Goal: Check status: Check status

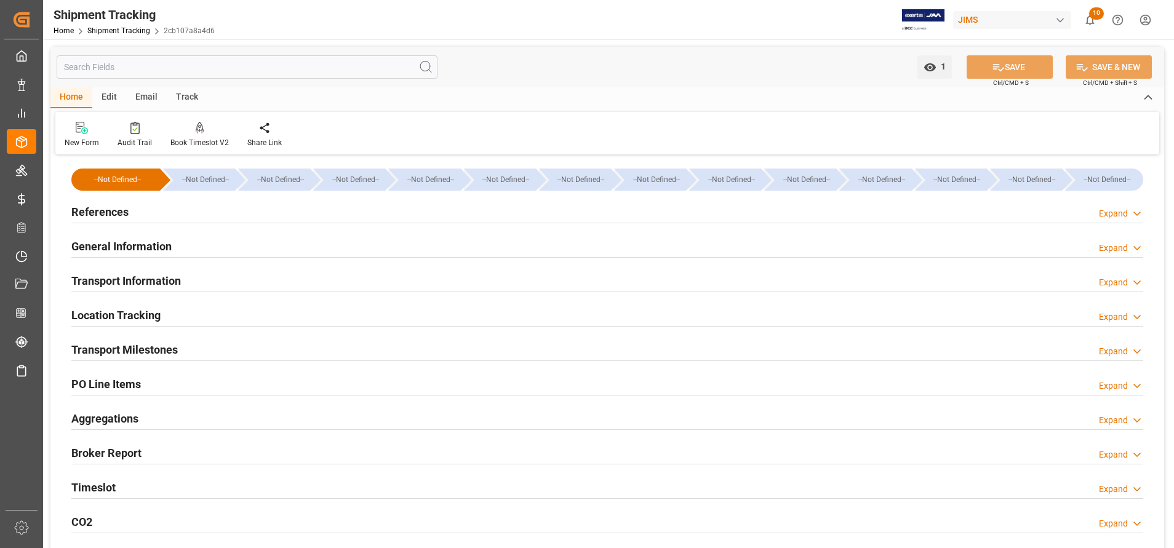
scroll to position [277, 0]
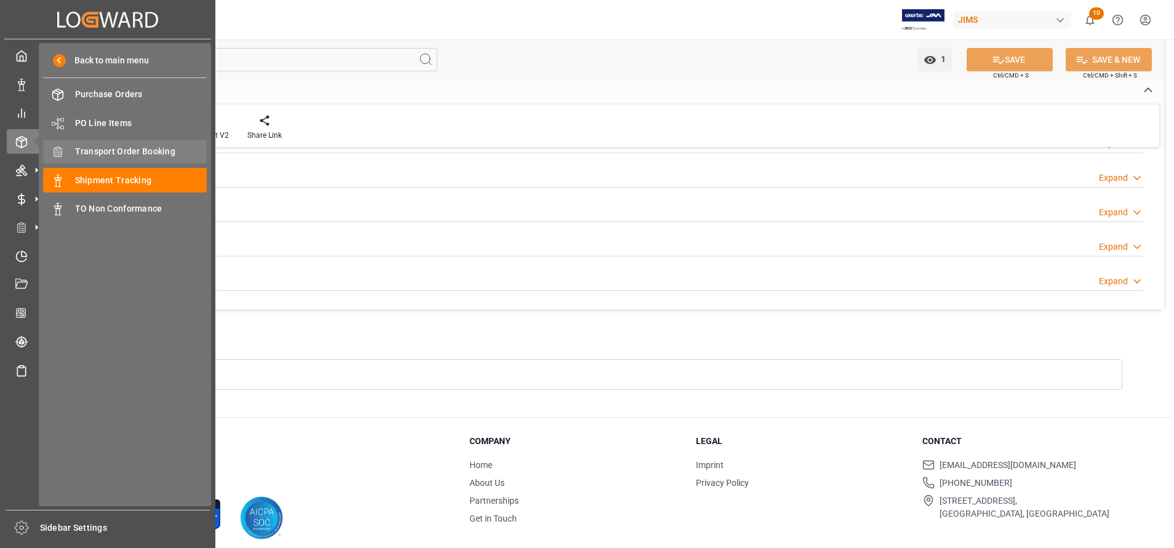
click at [129, 145] on span "Transport Order Booking" at bounding box center [141, 151] width 132 height 13
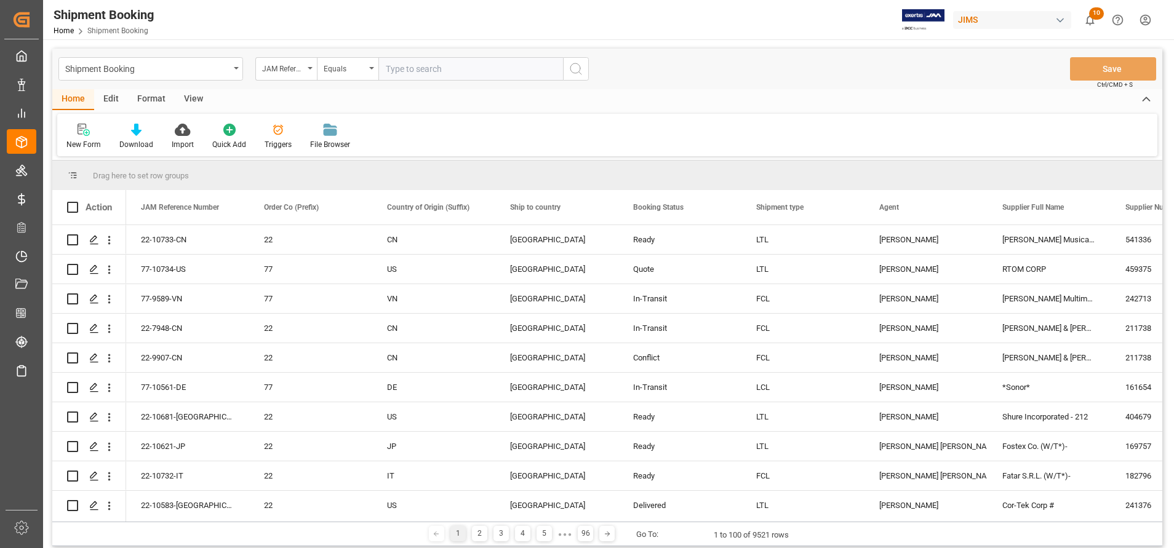
click at [446, 70] on input "text" at bounding box center [471, 68] width 185 height 23
type input "22-10495-DE"
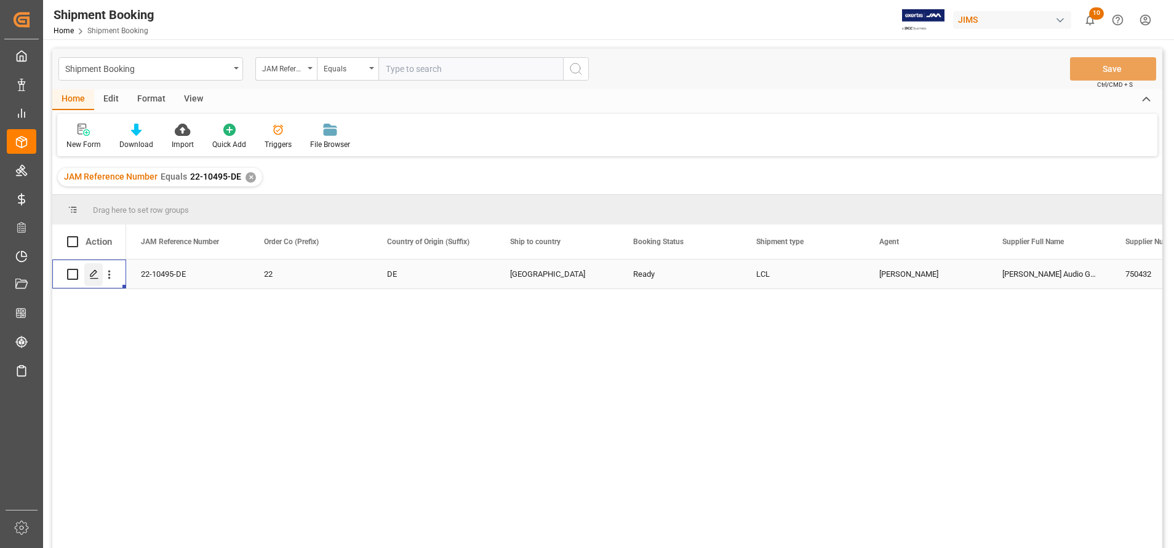
click at [95, 268] on div "Press SPACE to select this row." at bounding box center [93, 274] width 18 height 23
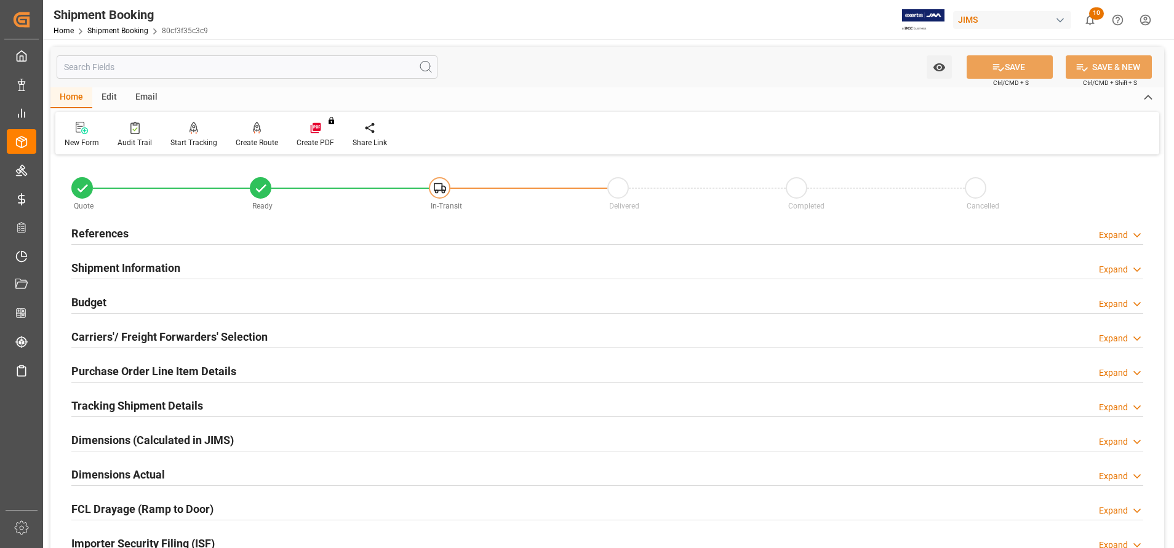
click at [147, 257] on div "Shipment Information" at bounding box center [125, 266] width 109 height 23
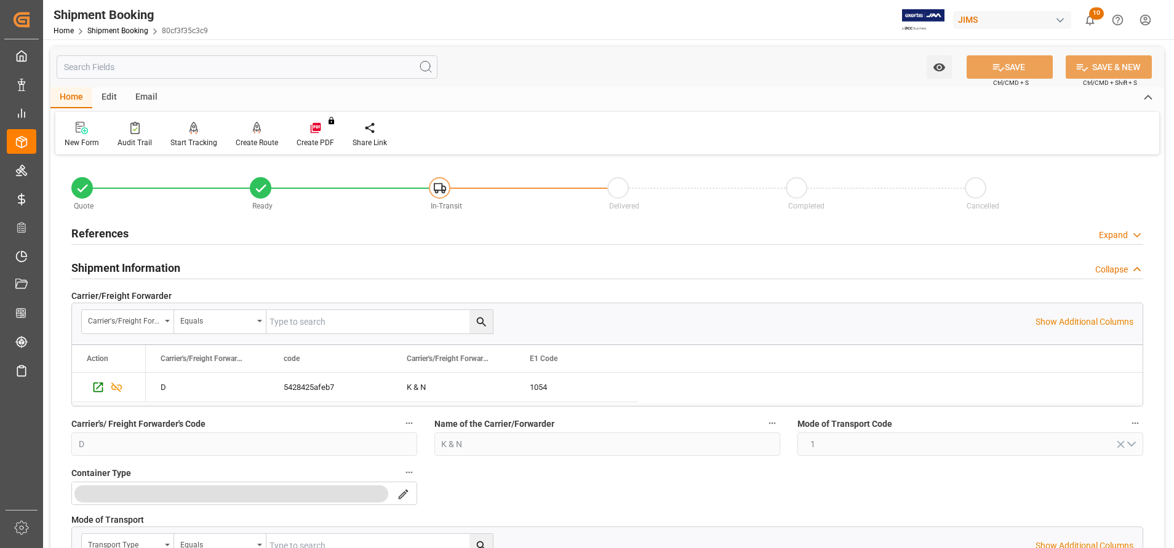
click at [126, 231] on h2 "References" at bounding box center [99, 233] width 57 height 17
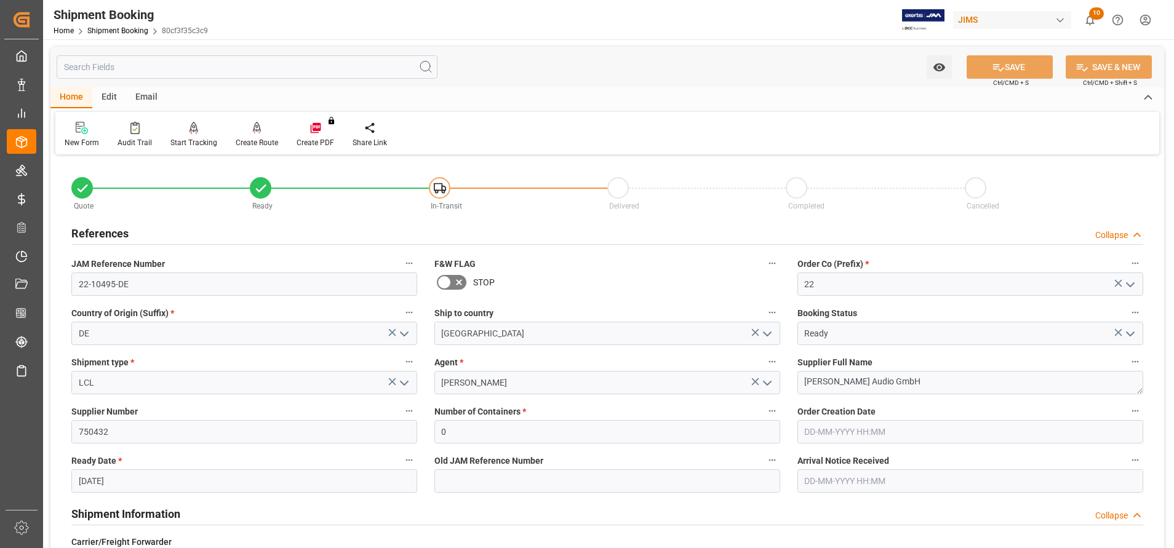
click at [126, 231] on h2 "References" at bounding box center [99, 233] width 57 height 17
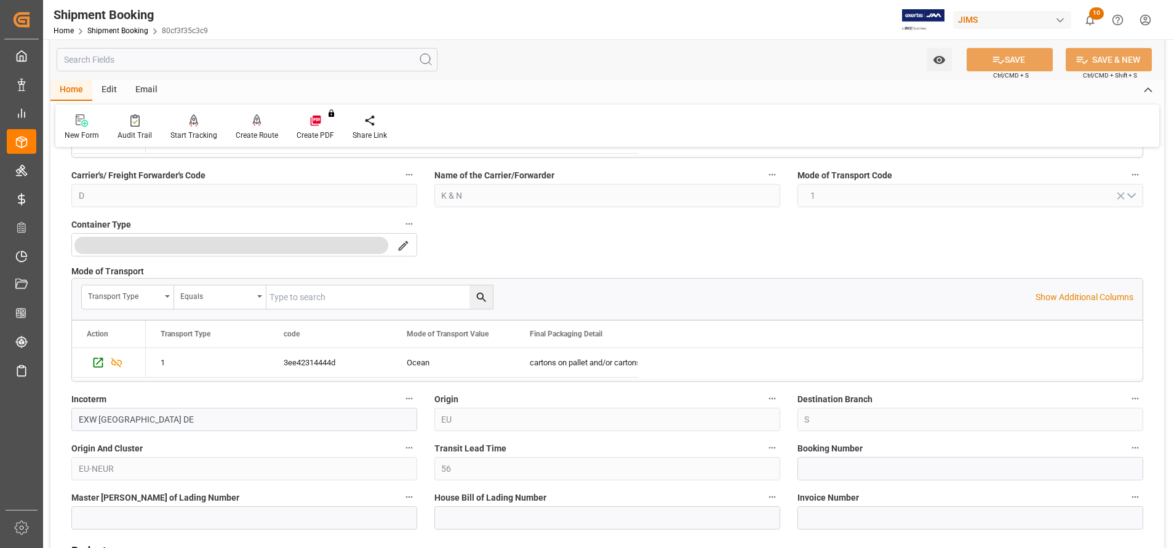
scroll to position [277, 0]
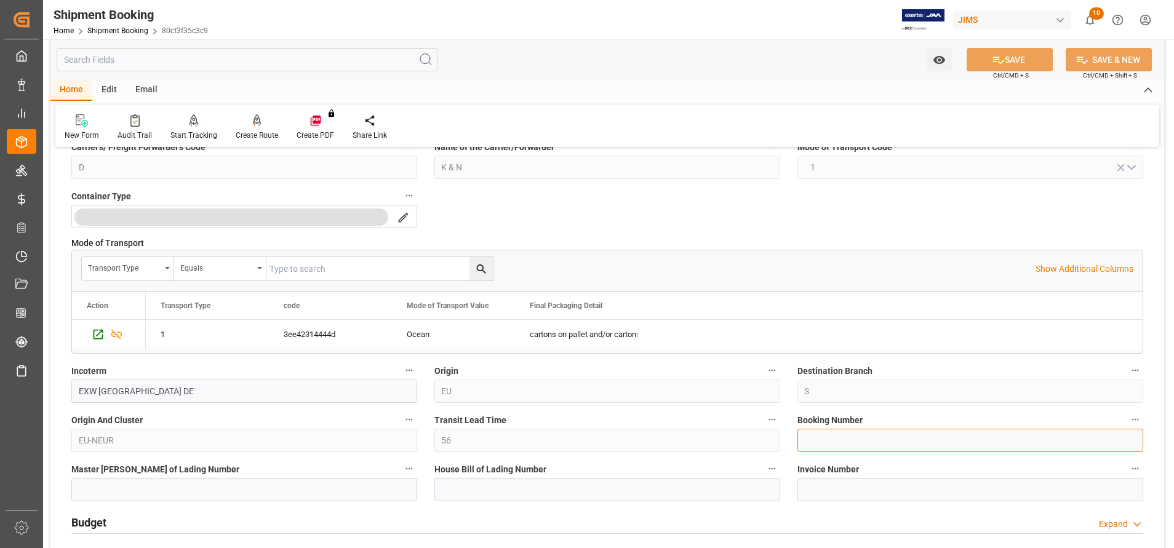
click at [867, 436] on input at bounding box center [971, 440] width 346 height 23
paste input "1069076022"
type input "1069076022"
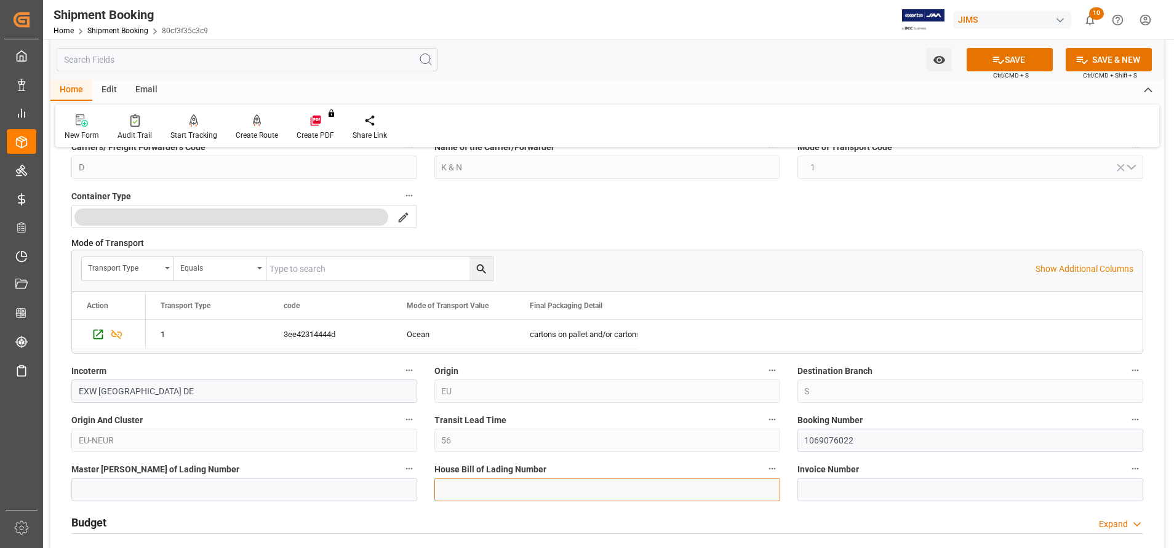
click at [475, 490] on input at bounding box center [608, 489] width 346 height 23
paste input "1069076022"
type input "BANQ1069076022"
click at [1001, 58] on icon at bounding box center [998, 60] width 13 height 13
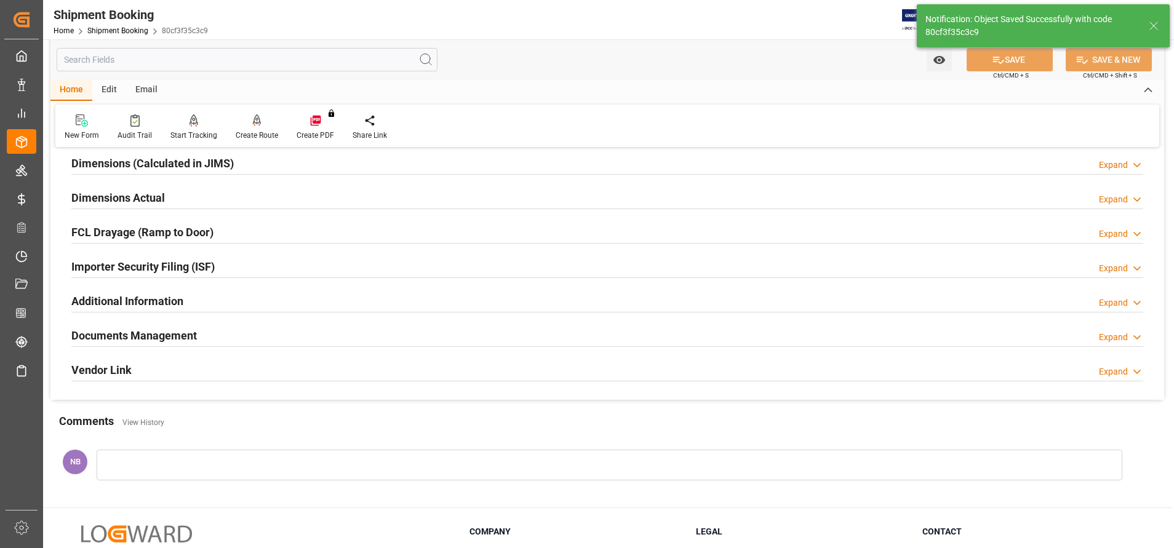
scroll to position [0, 0]
